Goal: Task Accomplishment & Management: Use online tool/utility

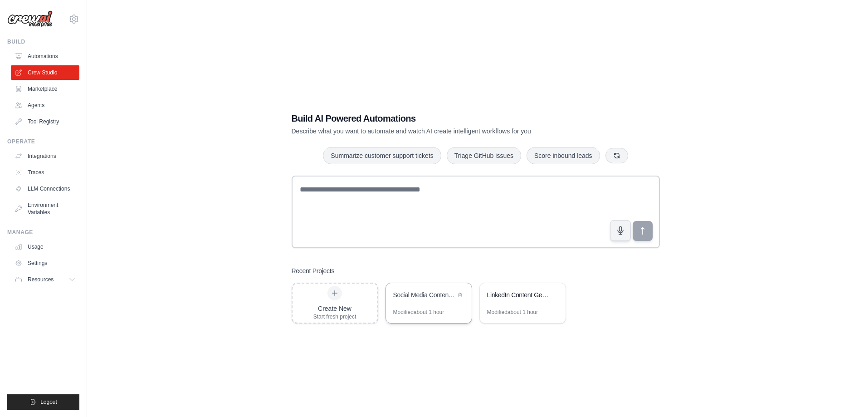
click at [429, 294] on div "Social Media Content Automation" at bounding box center [424, 294] width 62 height 9
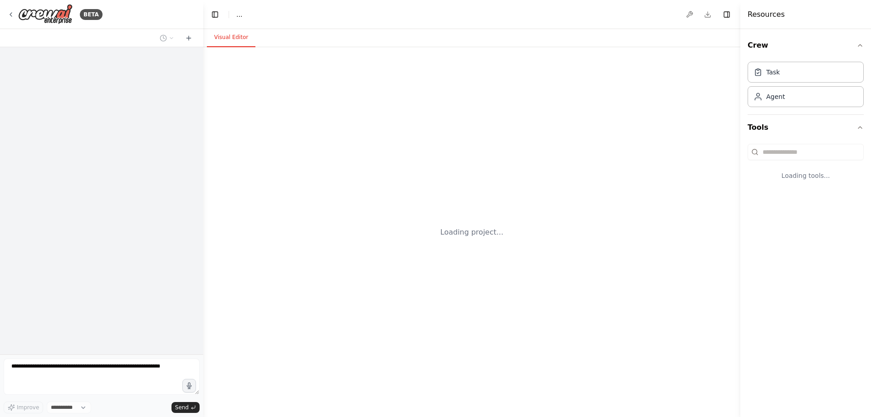
select select "****"
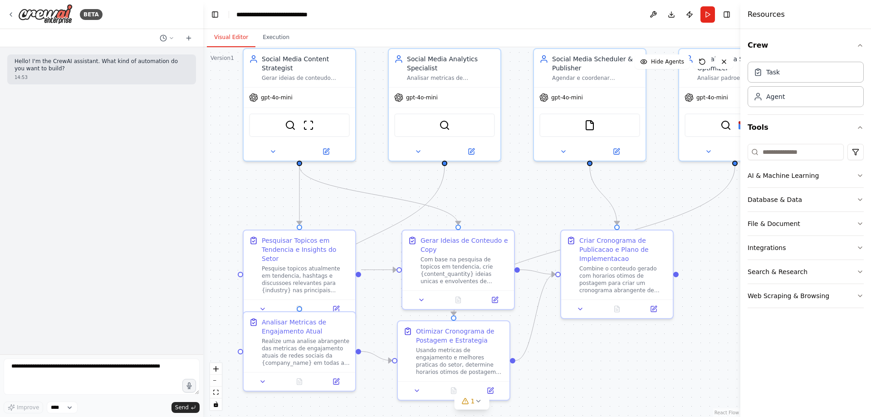
drag, startPoint x: 680, startPoint y: 227, endPoint x: 674, endPoint y: 182, distance: 44.8
click at [674, 182] on div ".deletable-edge-delete-btn { width: 20px; height: 20px; border: 0px solid #ffff…" at bounding box center [471, 232] width 537 height 370
click at [470, 353] on div "Usando metricas de engajamento e melhores praticas do setor, determine horarios…" at bounding box center [460, 359] width 88 height 29
click at [854, 251] on button "Integrations" at bounding box center [806, 248] width 116 height 24
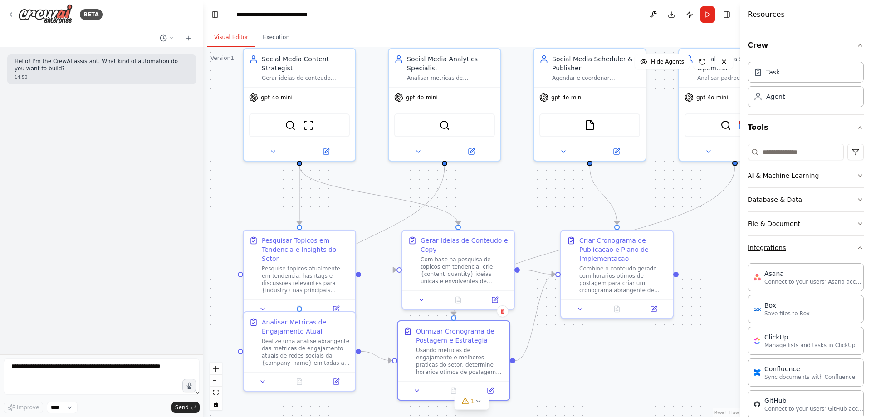
click at [856, 250] on icon "button" at bounding box center [859, 247] width 7 height 7
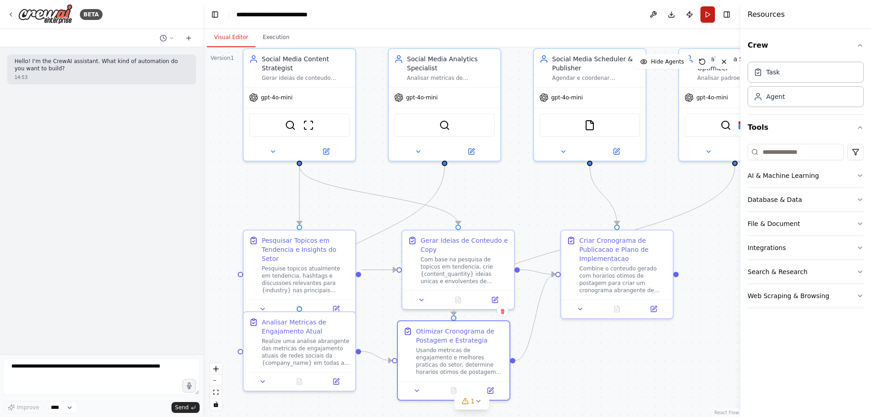
click at [705, 20] on button "Run" at bounding box center [707, 14] width 15 height 16
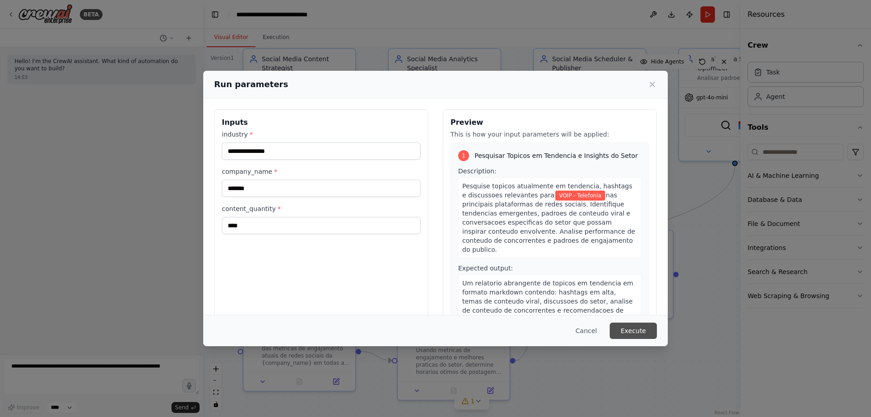
click at [635, 326] on button "Execute" at bounding box center [633, 330] width 47 height 16
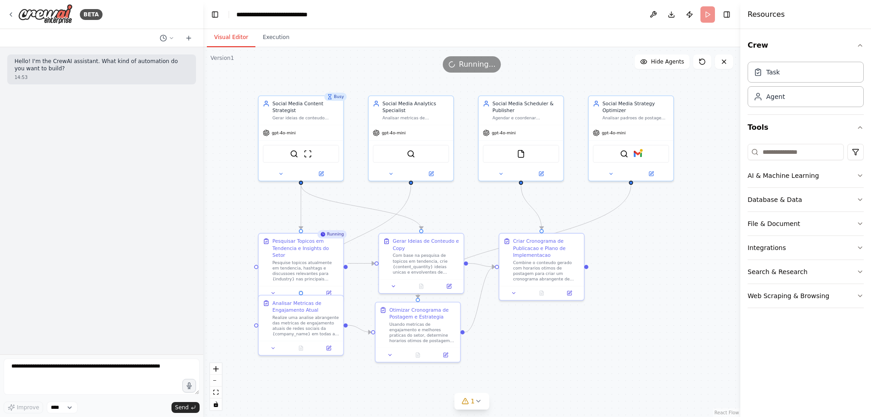
drag, startPoint x: 689, startPoint y: 341, endPoint x: 644, endPoint y: 337, distance: 46.0
click at [644, 337] on div ".deletable-edge-delete-btn { width: 20px; height: 20px; border: 0px solid #ffff…" at bounding box center [471, 232] width 537 height 370
click at [301, 289] on icon at bounding box center [301, 291] width 4 height 5
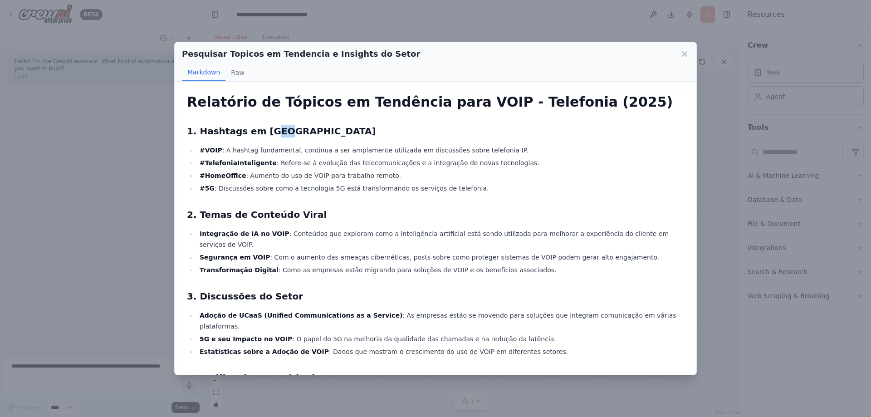
drag, startPoint x: 264, startPoint y: 112, endPoint x: 584, endPoint y: 120, distance: 320.8
click at [584, 120] on div "Relatório de Tópicos em Tendência para VOIP - Telefonia (2025) 1. Hashtags em A…" at bounding box center [435, 349] width 497 height 510
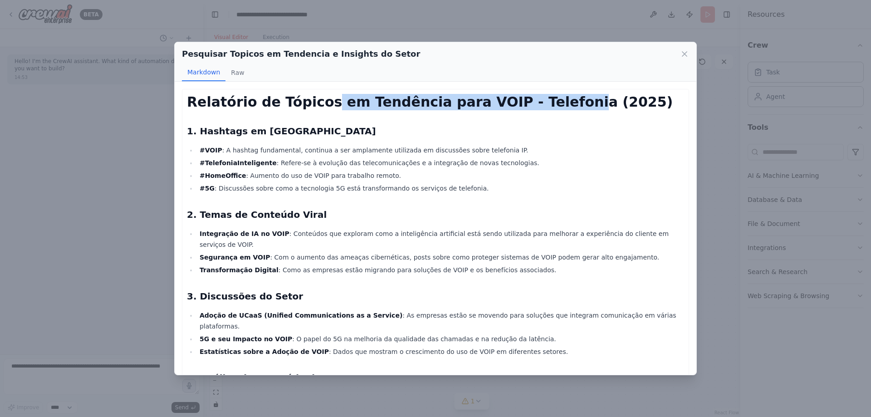
drag, startPoint x: 330, startPoint y: 101, endPoint x: 561, endPoint y: 103, distance: 231.3
click at [561, 103] on h1 "Relatório de Tópicos em Tendência para VOIP - Telefonia (2025)" at bounding box center [435, 102] width 497 height 16
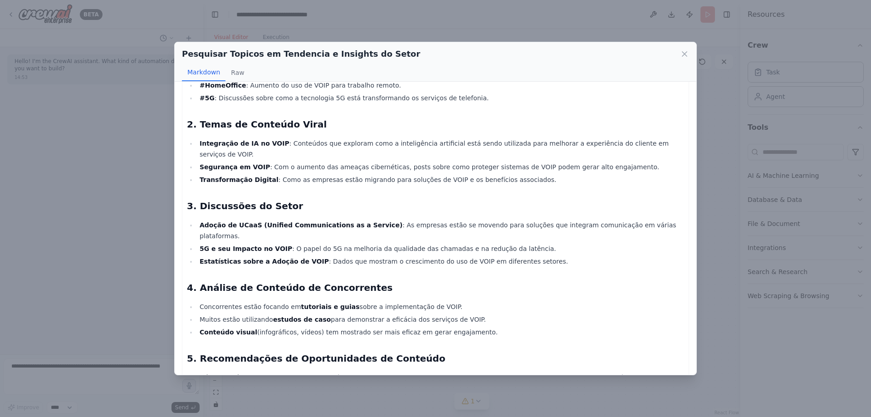
scroll to position [91, 0]
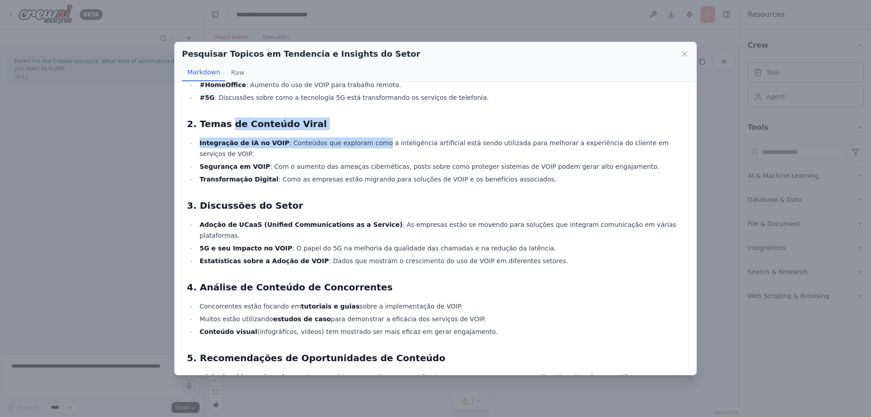
drag, startPoint x: 228, startPoint y: 126, endPoint x: 363, endPoint y: 132, distance: 135.3
click at [363, 132] on div "Relatório de Tópicos em Tendência para VOIP - Telefonia (2025) 1. Hashtags em A…" at bounding box center [435, 258] width 497 height 510
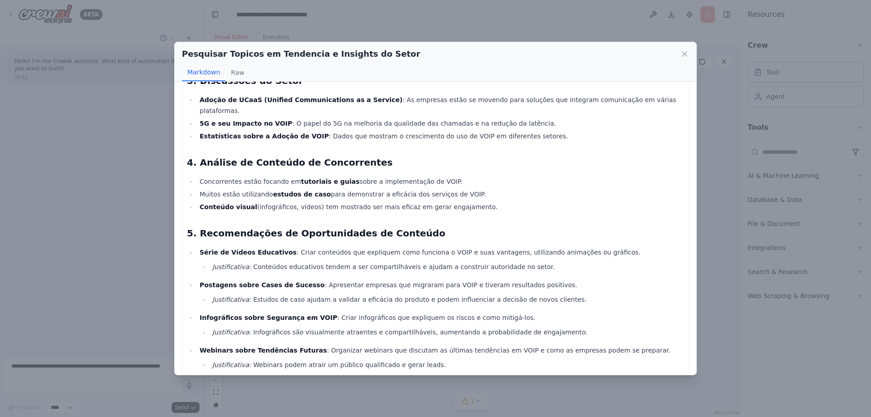
scroll to position [220, 0]
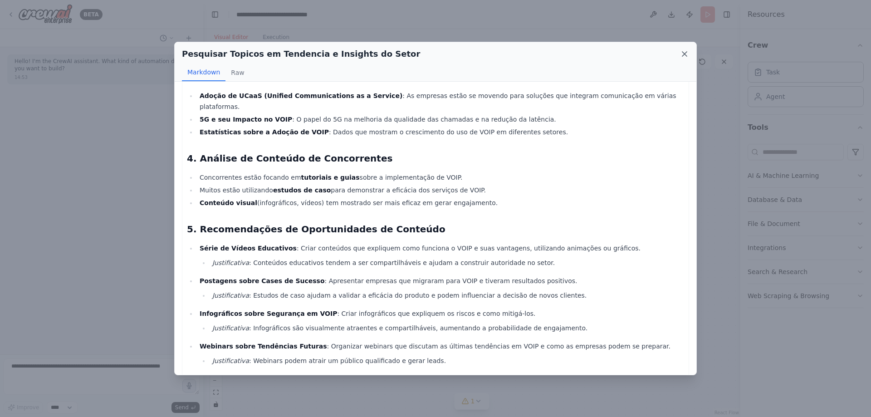
click at [681, 53] on icon at bounding box center [684, 53] width 9 height 9
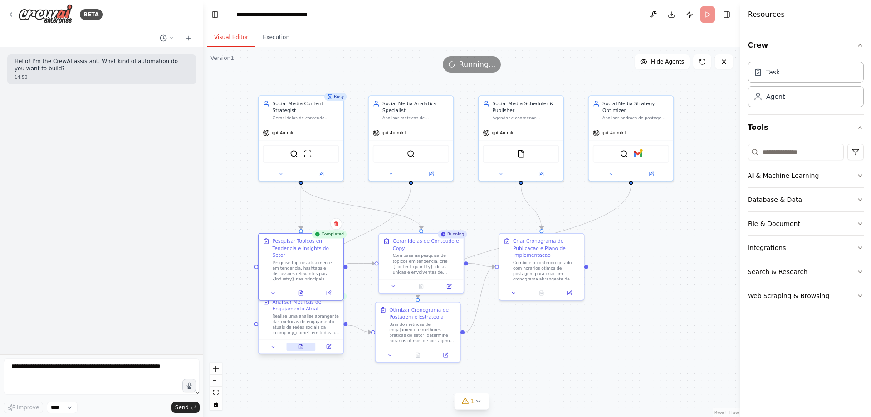
click at [303, 347] on icon at bounding box center [301, 346] width 4 height 5
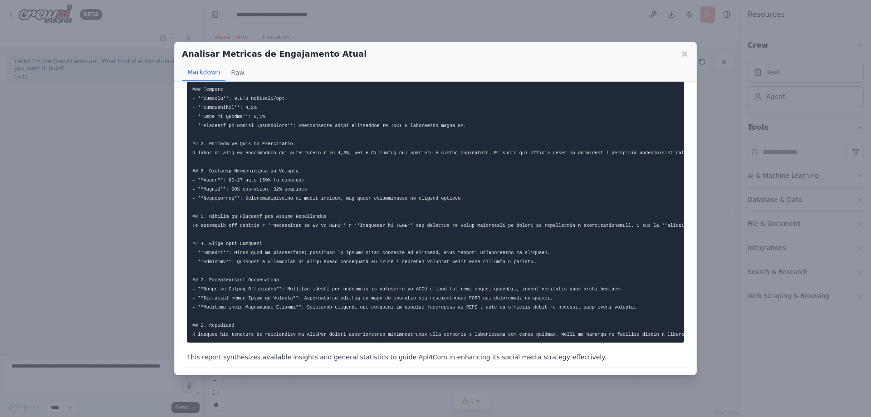
scroll to position [0, 0]
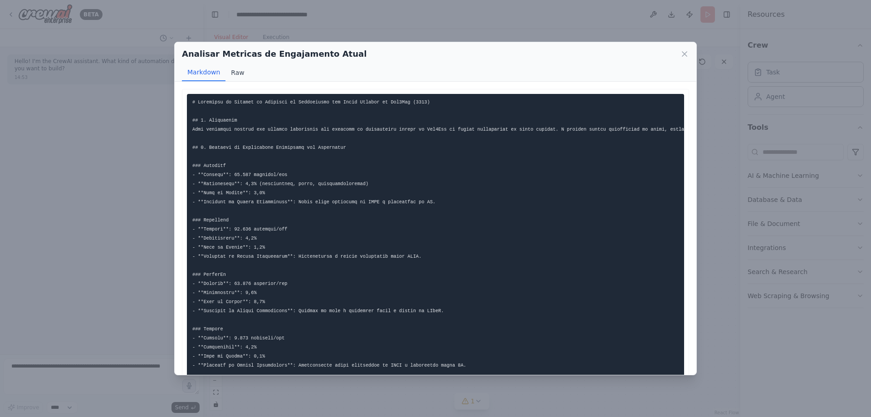
click at [235, 72] on button "Raw" at bounding box center [237, 72] width 24 height 17
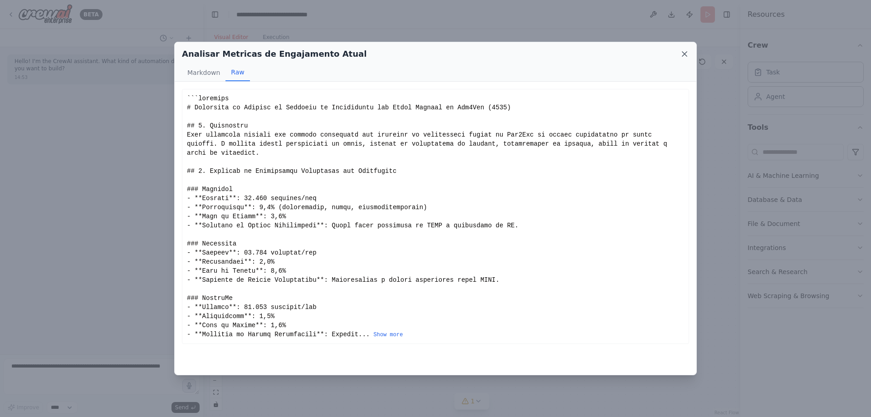
click at [687, 56] on icon at bounding box center [684, 54] width 5 height 5
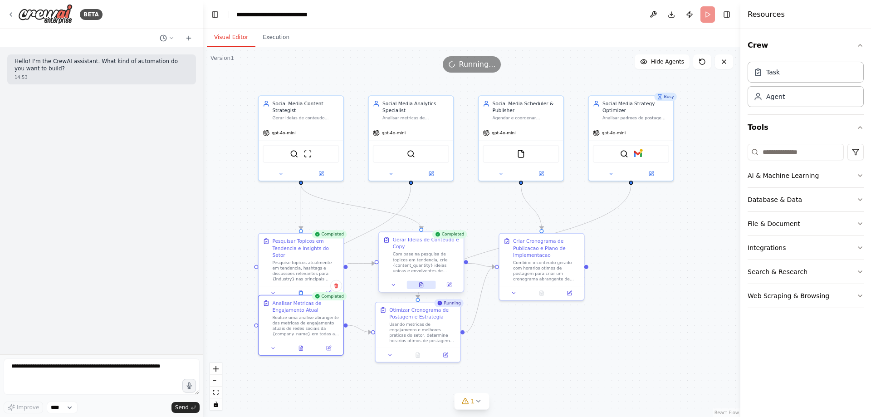
click at [419, 285] on icon at bounding box center [421, 284] width 5 height 5
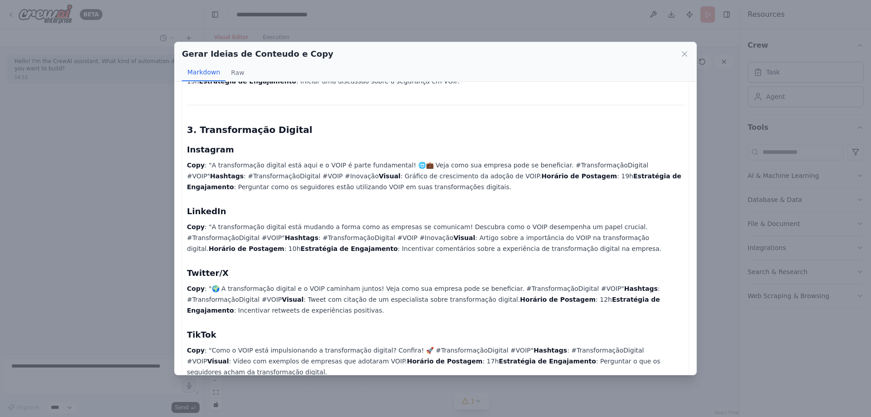
scroll to position [728, 0]
click at [683, 50] on icon at bounding box center [684, 53] width 9 height 9
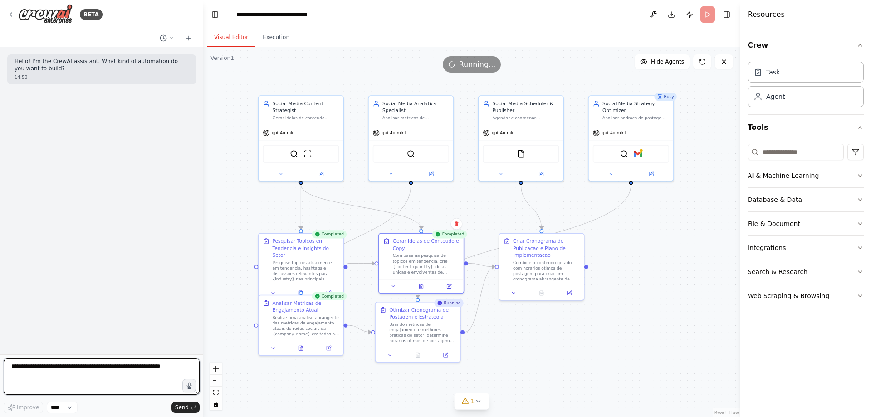
click at [43, 379] on textarea at bounding box center [102, 376] width 196 height 36
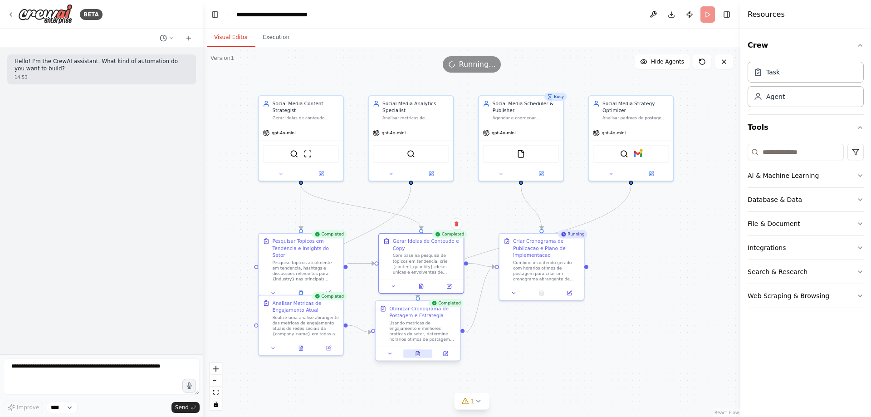
click at [419, 354] on icon at bounding box center [418, 353] width 4 height 5
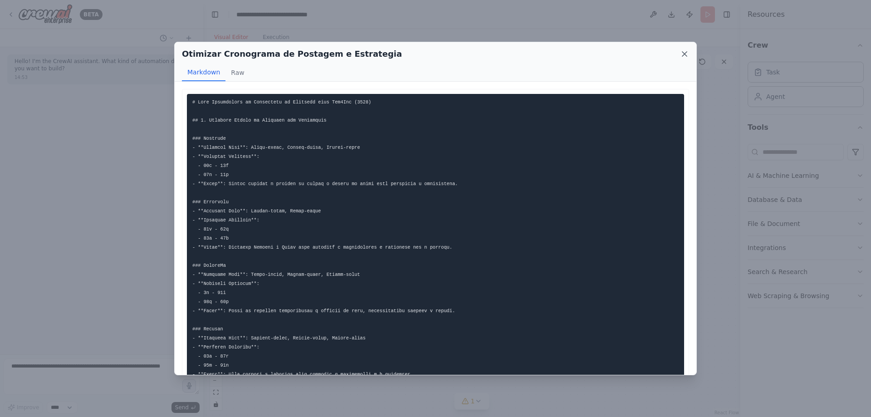
click at [682, 57] on icon at bounding box center [684, 53] width 9 height 9
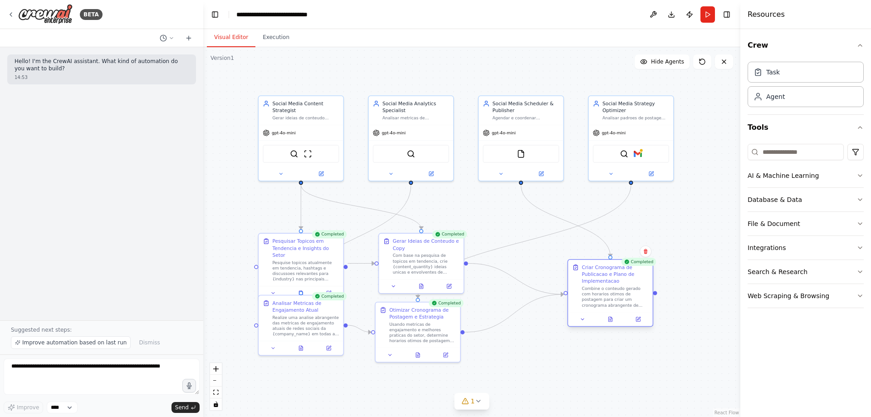
drag, startPoint x: 552, startPoint y: 266, endPoint x: 625, endPoint y: 294, distance: 78.0
click at [625, 294] on div "Combine o conteudo gerado com horarios otimos de postagem para criar um cronogr…" at bounding box center [615, 297] width 67 height 22
click at [608, 320] on icon at bounding box center [610, 319] width 4 height 5
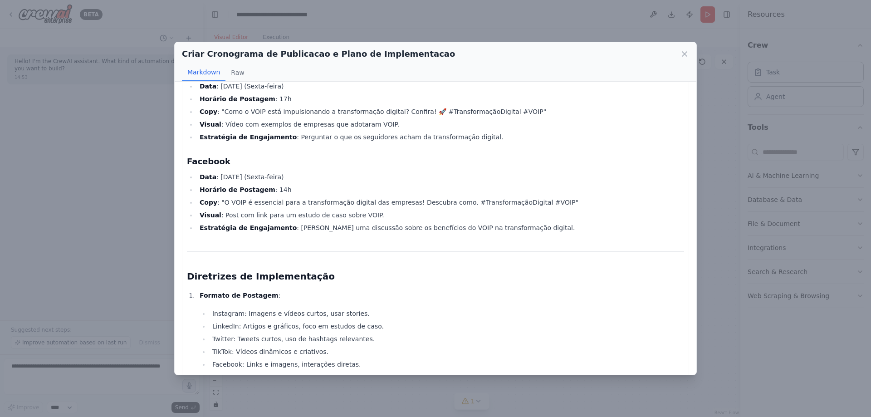
scroll to position [1578, 0]
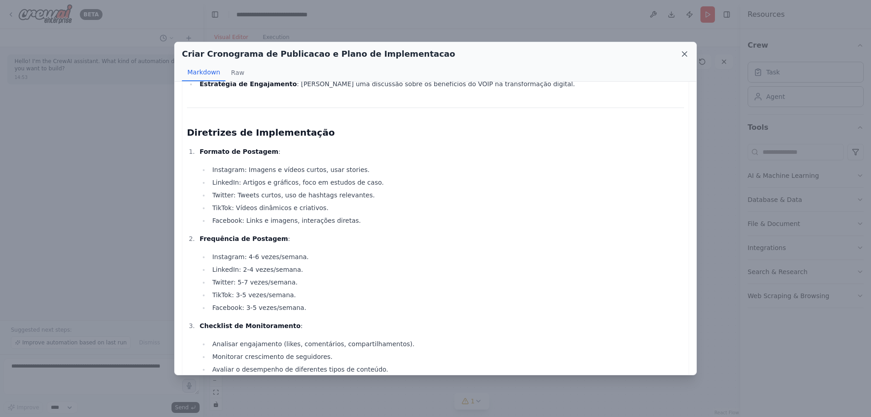
click at [684, 53] on icon at bounding box center [684, 54] width 5 height 5
